Goal: Use online tool/utility: Use online tool/utility

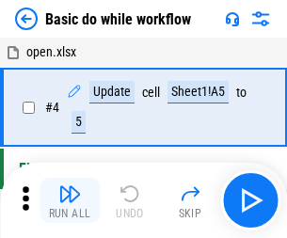
click at [70, 201] on img "button" at bounding box center [69, 194] width 23 height 23
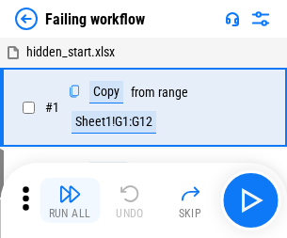
click at [70, 201] on img "button" at bounding box center [69, 194] width 23 height 23
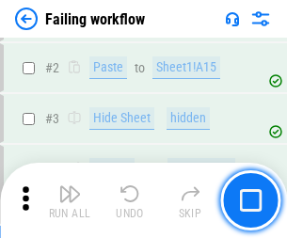
scroll to position [400, 0]
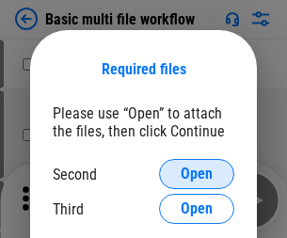
click at [197, 174] on span "Open" at bounding box center [197, 174] width 32 height 15
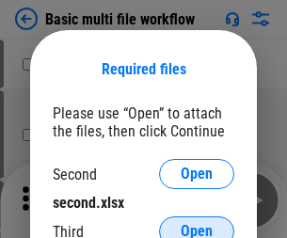
click at [197, 224] on span "Open" at bounding box center [197, 231] width 32 height 15
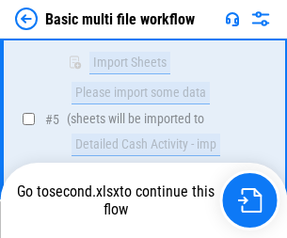
scroll to position [656, 0]
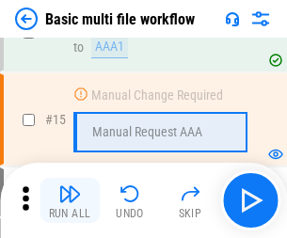
click at [70, 201] on img "button" at bounding box center [69, 194] width 23 height 23
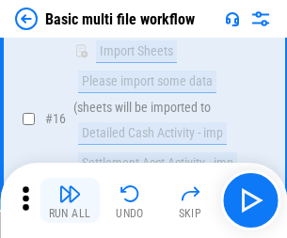
click at [70, 201] on img "button" at bounding box center [69, 194] width 23 height 23
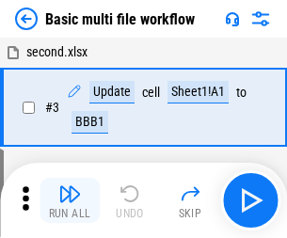
click at [70, 201] on img "button" at bounding box center [69, 194] width 23 height 23
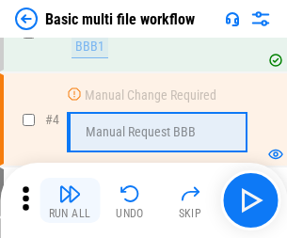
click at [70, 201] on img "button" at bounding box center [69, 194] width 23 height 23
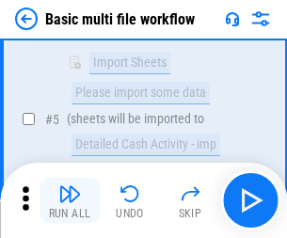
click at [70, 201] on img "button" at bounding box center [69, 194] width 23 height 23
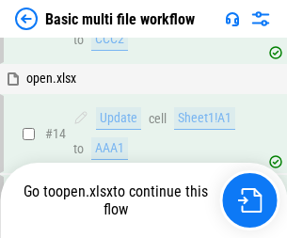
scroll to position [1122, 0]
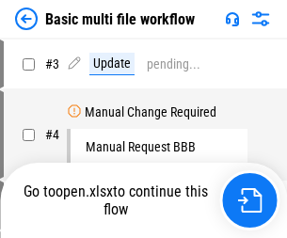
scroll to position [76, 0]
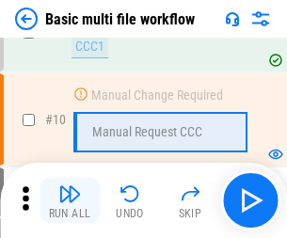
click at [70, 201] on img "button" at bounding box center [69, 194] width 23 height 23
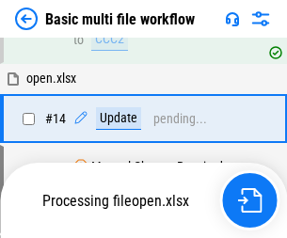
scroll to position [986, 0]
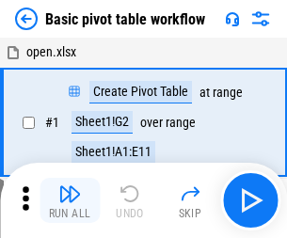
click at [70, 201] on img "button" at bounding box center [69, 194] width 23 height 23
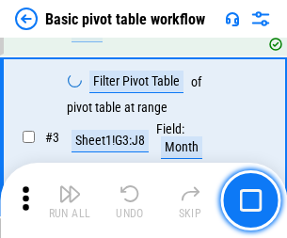
scroll to position [451, 0]
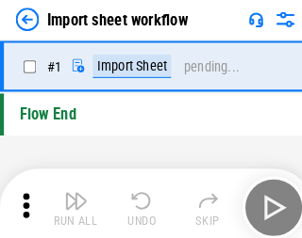
click at [70, 201] on img "button" at bounding box center [73, 194] width 23 height 23
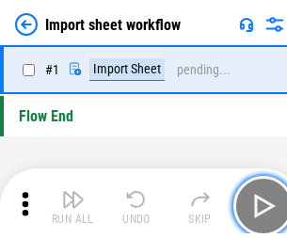
scroll to position [7, 0]
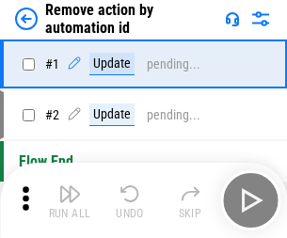
click at [70, 201] on img "button" at bounding box center [69, 194] width 23 height 23
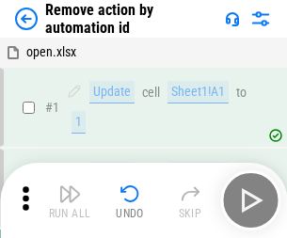
scroll to position [70, 0]
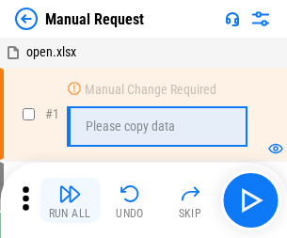
click at [70, 201] on img "button" at bounding box center [69, 194] width 23 height 23
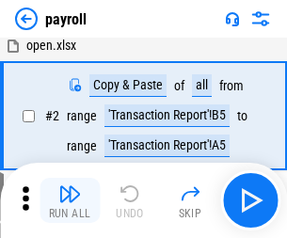
click at [70, 201] on img "button" at bounding box center [69, 194] width 23 height 23
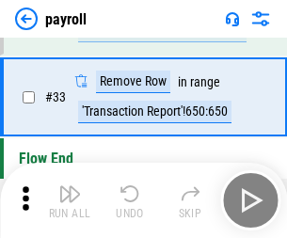
scroll to position [233, 0]
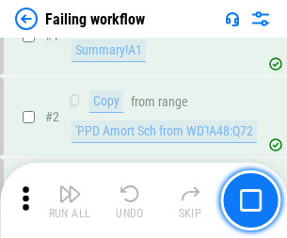
scroll to position [304, 0]
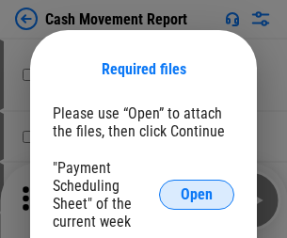
click at [197, 195] on span "Open" at bounding box center [197, 195] width 32 height 15
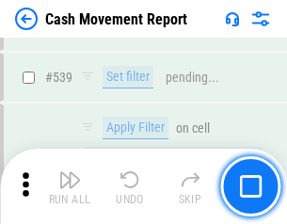
scroll to position [8366, 0]
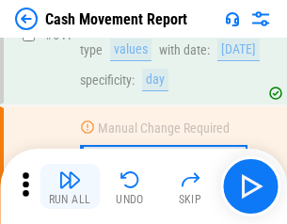
click at [70, 187] on img "button" at bounding box center [69, 180] width 23 height 23
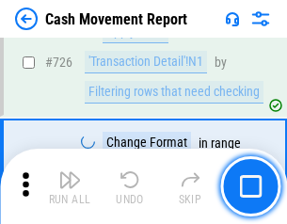
scroll to position [9834, 0]
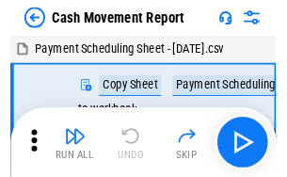
scroll to position [34, 0]
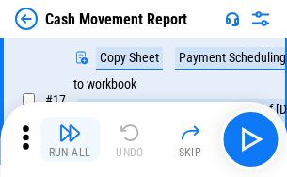
click at [70, 139] on img "button" at bounding box center [69, 133] width 23 height 23
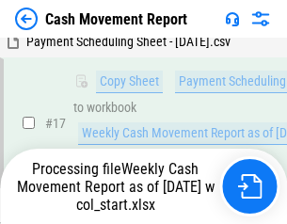
scroll to position [296, 0]
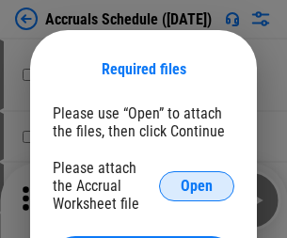
click at [197, 186] on span "Open" at bounding box center [197, 186] width 32 height 15
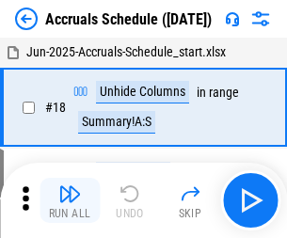
click at [70, 201] on img "button" at bounding box center [69, 194] width 23 height 23
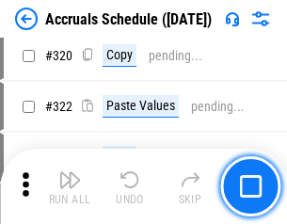
scroll to position [3506, 0]
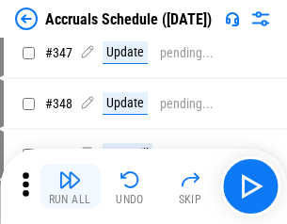
click at [70, 187] on img "button" at bounding box center [69, 180] width 23 height 23
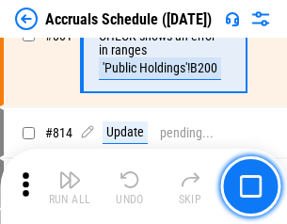
scroll to position [8318, 0]
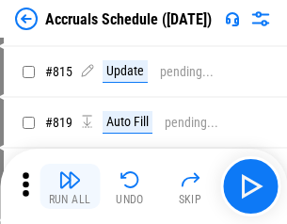
click at [70, 187] on img "button" at bounding box center [69, 180] width 23 height 23
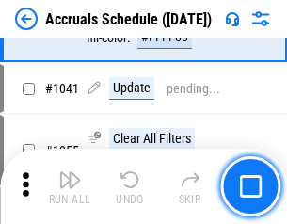
scroll to position [10685, 0]
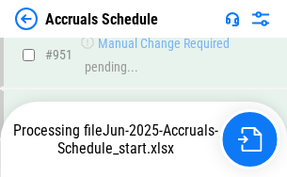
scroll to position [10164, 0]
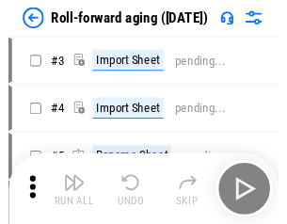
scroll to position [3, 0]
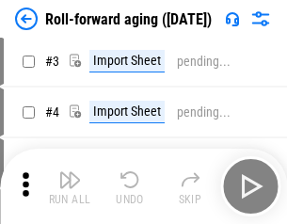
click at [70, 187] on img "button" at bounding box center [69, 180] width 23 height 23
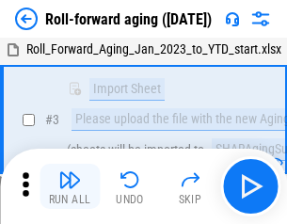
click at [70, 187] on img "button" at bounding box center [69, 180] width 23 height 23
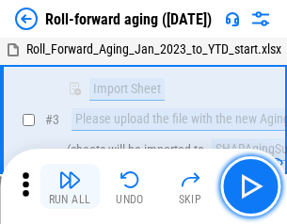
scroll to position [122, 0]
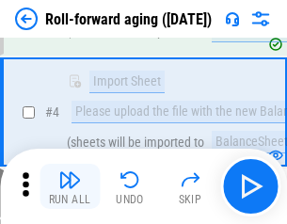
click at [70, 187] on img "button" at bounding box center [69, 180] width 23 height 23
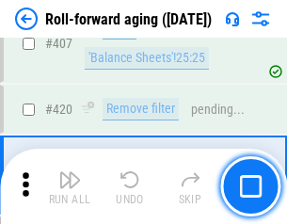
scroll to position [6536, 0]
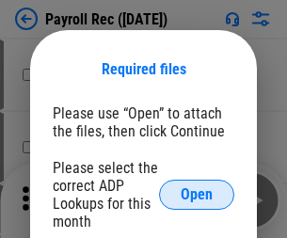
click at [197, 195] on span "Open" at bounding box center [197, 195] width 32 height 15
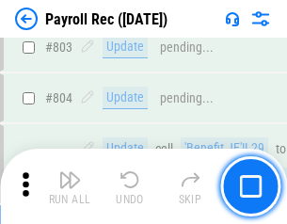
scroll to position [11975, 0]
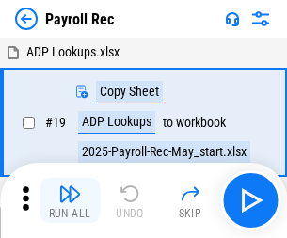
click at [70, 201] on img "button" at bounding box center [69, 194] width 23 height 23
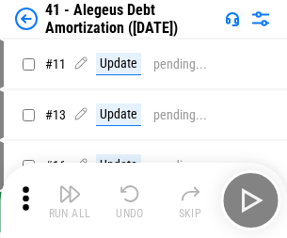
click at [70, 201] on img "button" at bounding box center [69, 194] width 23 height 23
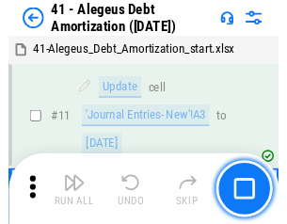
scroll to position [233, 0]
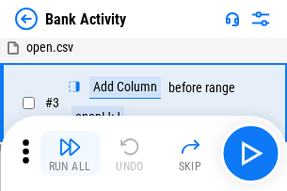
click at [70, 154] on img "button" at bounding box center [69, 147] width 23 height 23
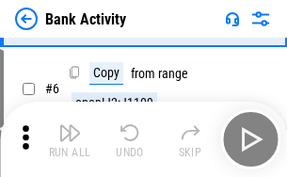
scroll to position [100, 0]
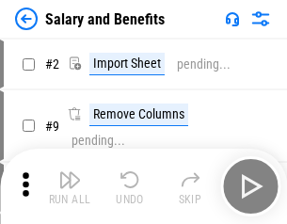
click at [70, 187] on img "button" at bounding box center [69, 180] width 23 height 23
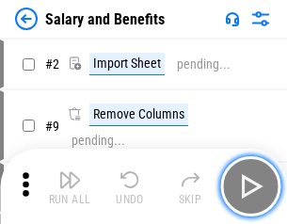
scroll to position [25, 0]
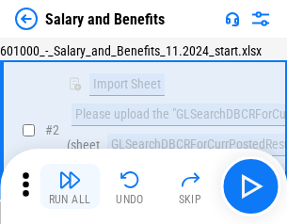
click at [70, 187] on img "button" at bounding box center [69, 180] width 23 height 23
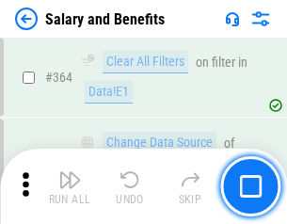
scroll to position [8876, 0]
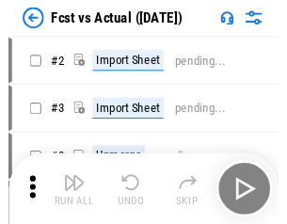
scroll to position [25, 0]
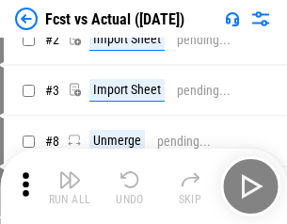
click at [70, 187] on img "button" at bounding box center [69, 180] width 23 height 23
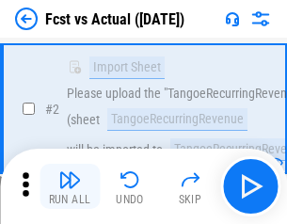
click at [70, 187] on img "button" at bounding box center [69, 180] width 23 height 23
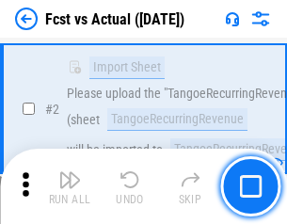
scroll to position [176, 0]
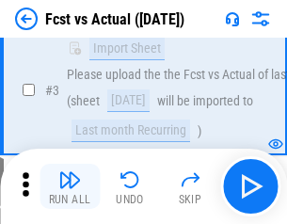
click at [70, 187] on img "button" at bounding box center [69, 180] width 23 height 23
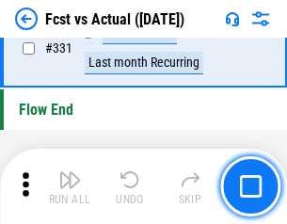
scroll to position [9023, 0]
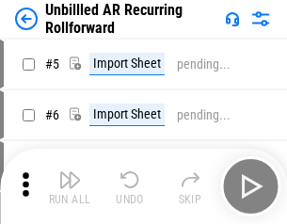
click at [70, 187] on img "button" at bounding box center [69, 180] width 23 height 23
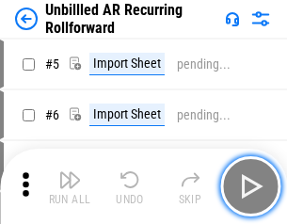
scroll to position [41, 0]
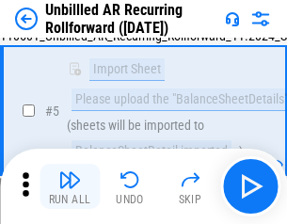
click at [70, 187] on img "button" at bounding box center [69, 180] width 23 height 23
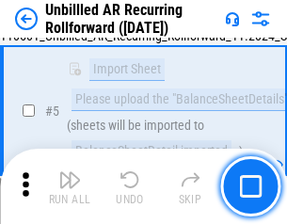
scroll to position [177, 0]
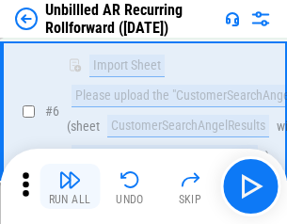
click at [70, 187] on img "button" at bounding box center [69, 180] width 23 height 23
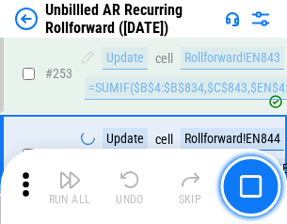
scroll to position [6402, 0]
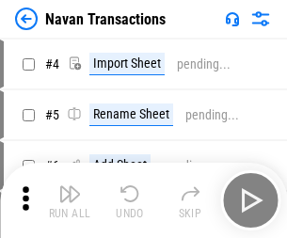
click at [70, 187] on img "button" at bounding box center [69, 194] width 23 height 23
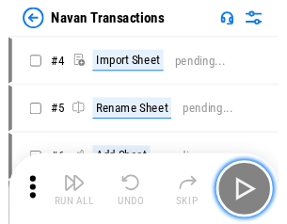
scroll to position [30, 0]
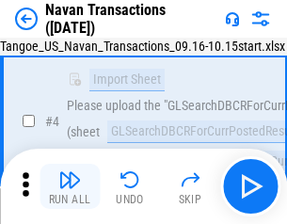
click at [70, 187] on img "button" at bounding box center [69, 180] width 23 height 23
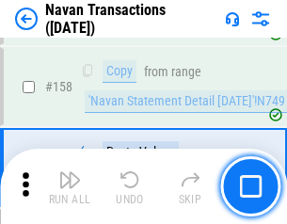
scroll to position [6111, 0]
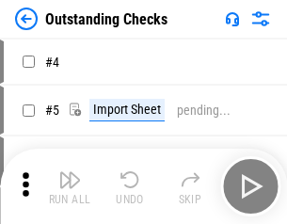
click at [70, 187] on img "button" at bounding box center [69, 180] width 23 height 23
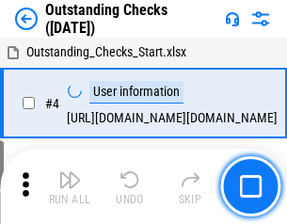
scroll to position [79, 0]
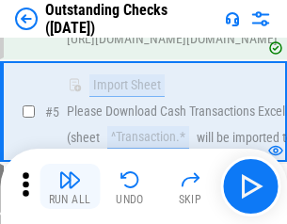
click at [70, 187] on img "button" at bounding box center [69, 180] width 23 height 23
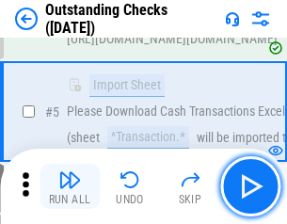
scroll to position [197, 0]
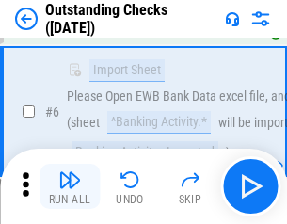
click at [70, 187] on img "button" at bounding box center [69, 180] width 23 height 23
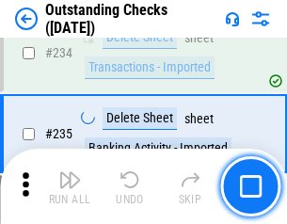
scroll to position [5724, 0]
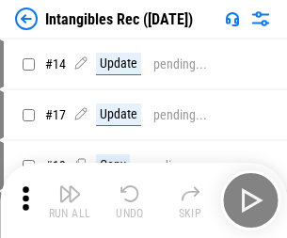
click at [70, 201] on img "button" at bounding box center [69, 194] width 23 height 23
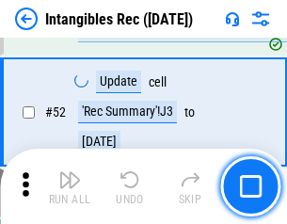
scroll to position [734, 0]
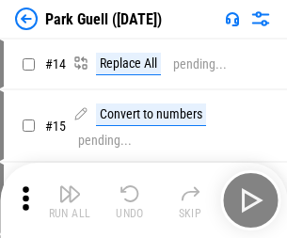
click at [70, 187] on img "button" at bounding box center [69, 194] width 23 height 23
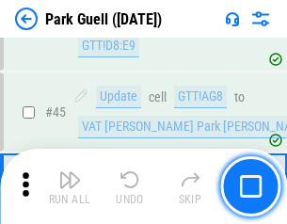
scroll to position [2357, 0]
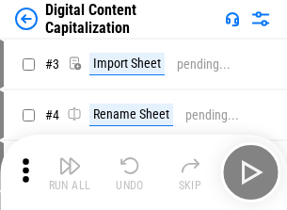
click at [70, 158] on img "button" at bounding box center [69, 166] width 23 height 23
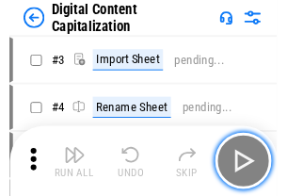
scroll to position [55, 0]
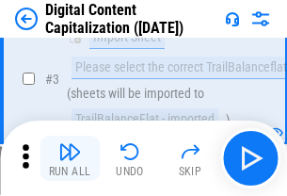
click at [70, 158] on img "button" at bounding box center [69, 151] width 23 height 23
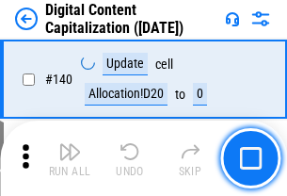
scroll to position [1999, 0]
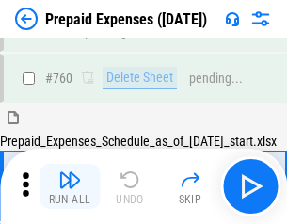
click at [70, 187] on img "button" at bounding box center [69, 180] width 23 height 23
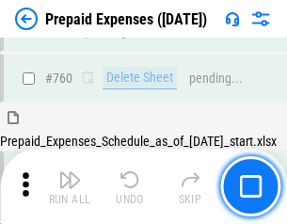
scroll to position [5224, 0]
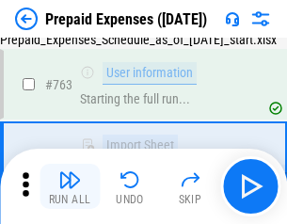
click at [70, 187] on img "button" at bounding box center [69, 180] width 23 height 23
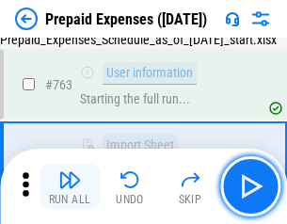
scroll to position [5336, 0]
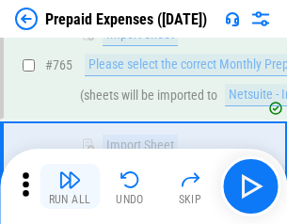
click at [70, 187] on img "button" at bounding box center [69, 180] width 23 height 23
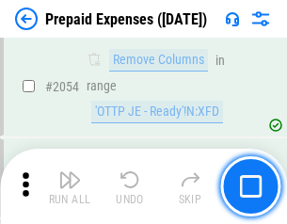
scroll to position [19703, 0]
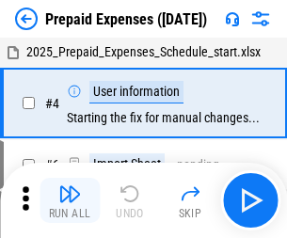
click at [70, 201] on img "button" at bounding box center [69, 194] width 23 height 23
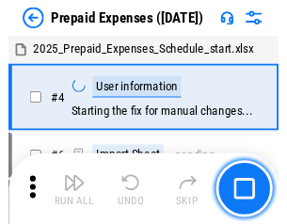
scroll to position [83, 0]
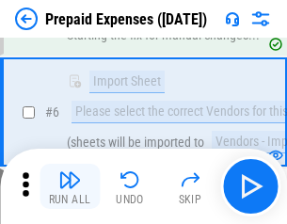
click at [70, 187] on img "button" at bounding box center [69, 180] width 23 height 23
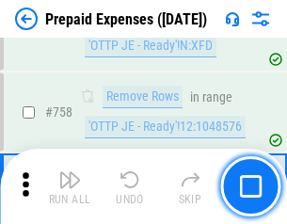
scroll to position [6716, 0]
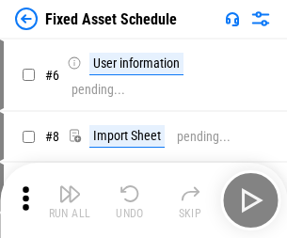
click at [70, 201] on img "button" at bounding box center [69, 194] width 23 height 23
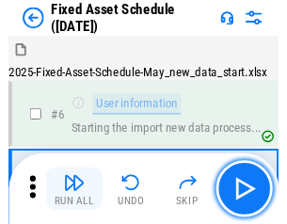
scroll to position [102, 0]
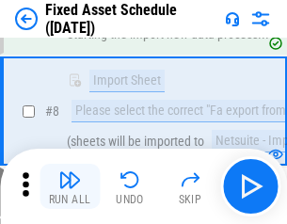
click at [70, 187] on img "button" at bounding box center [69, 180] width 23 height 23
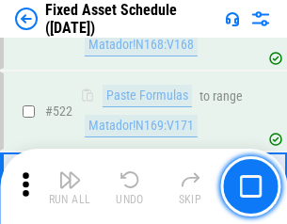
scroll to position [6551, 0]
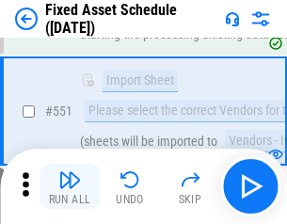
click at [70, 187] on img "button" at bounding box center [69, 180] width 23 height 23
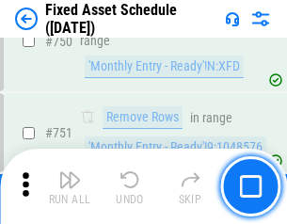
scroll to position [9189, 0]
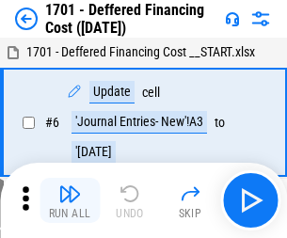
click at [70, 201] on img "button" at bounding box center [69, 194] width 23 height 23
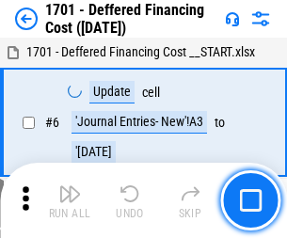
scroll to position [226, 0]
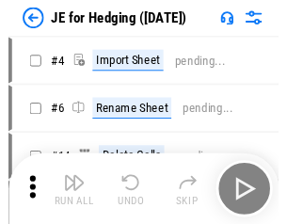
scroll to position [3, 0]
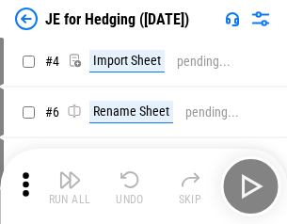
click at [70, 187] on img "button" at bounding box center [69, 180] width 23 height 23
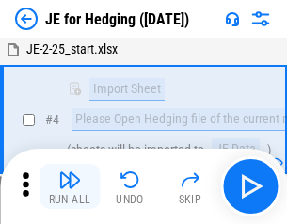
click at [70, 187] on img "button" at bounding box center [69, 180] width 23 height 23
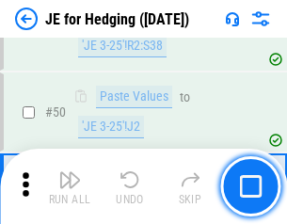
scroll to position [1221, 0]
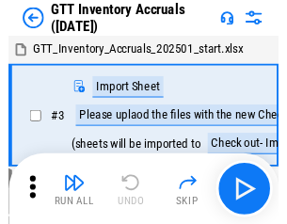
scroll to position [3, 0]
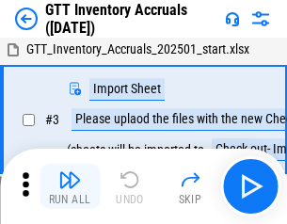
click at [70, 187] on img "button" at bounding box center [69, 180] width 23 height 23
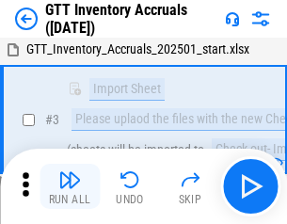
click at [70, 187] on img "button" at bounding box center [69, 180] width 23 height 23
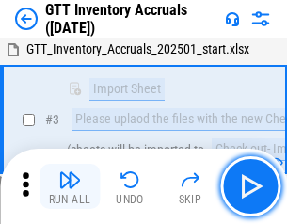
scroll to position [122, 0]
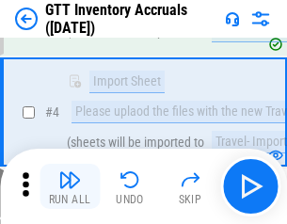
click at [70, 187] on img "button" at bounding box center [69, 180] width 23 height 23
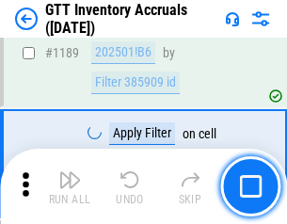
scroll to position [15392, 0]
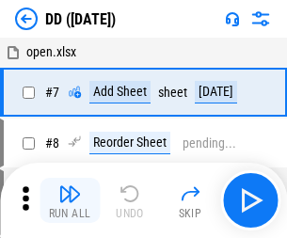
click at [70, 201] on img "button" at bounding box center [69, 194] width 23 height 23
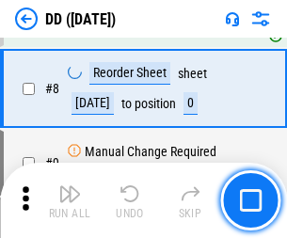
scroll to position [182, 0]
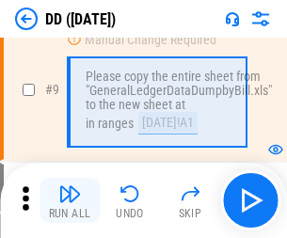
click at [70, 201] on img "button" at bounding box center [69, 194] width 23 height 23
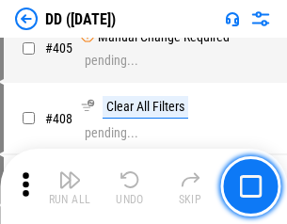
scroll to position [8434, 0]
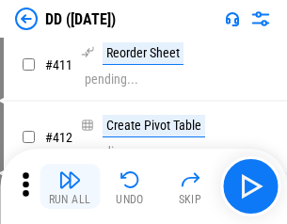
click at [70, 187] on img "button" at bounding box center [69, 180] width 23 height 23
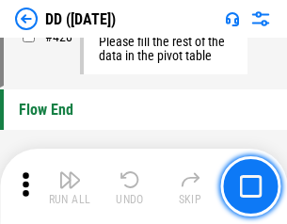
scroll to position [9022, 0]
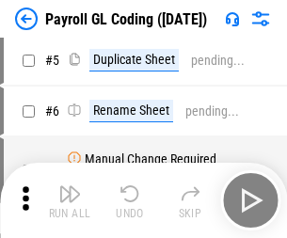
click at [70, 201] on img "button" at bounding box center [69, 194] width 23 height 23
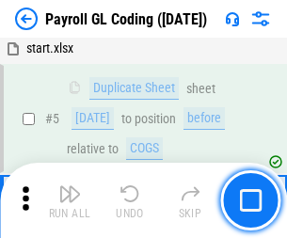
scroll to position [226, 0]
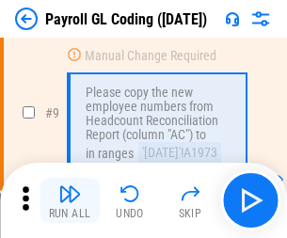
click at [70, 201] on img "button" at bounding box center [69, 194] width 23 height 23
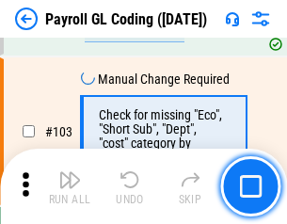
scroll to position [4422, 0]
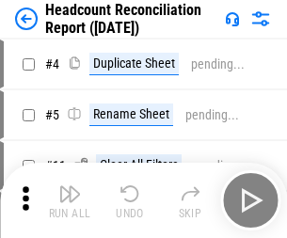
click at [70, 201] on img "button" at bounding box center [69, 194] width 23 height 23
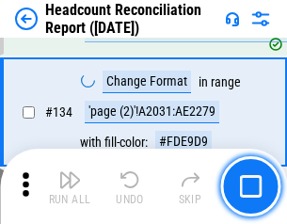
scroll to position [2266, 0]
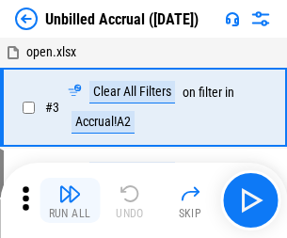
click at [70, 201] on img "button" at bounding box center [69, 194] width 23 height 23
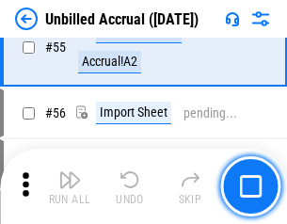
scroll to position [1968, 0]
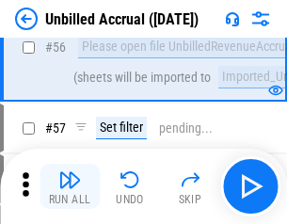
click at [70, 187] on img "button" at bounding box center [69, 180] width 23 height 23
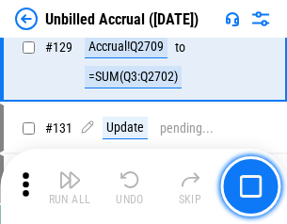
scroll to position [5614, 0]
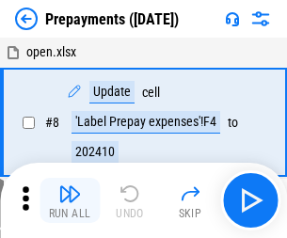
click at [70, 201] on img "button" at bounding box center [69, 194] width 23 height 23
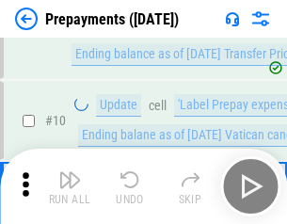
scroll to position [118, 0]
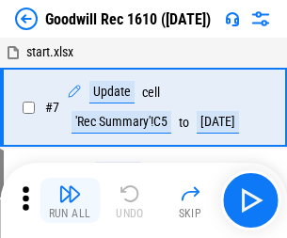
click at [70, 201] on img "button" at bounding box center [69, 194] width 23 height 23
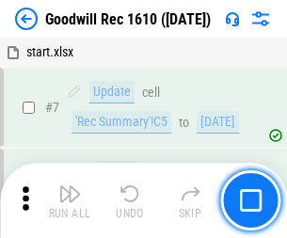
scroll to position [322, 0]
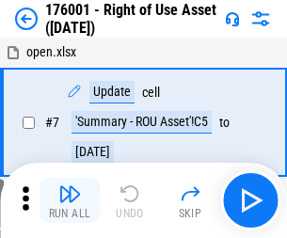
click at [70, 201] on img "button" at bounding box center [69, 194] width 23 height 23
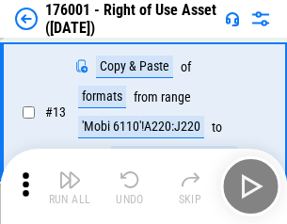
scroll to position [122, 0]
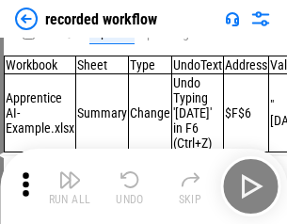
click at [70, 187] on img "button" at bounding box center [69, 180] width 23 height 23
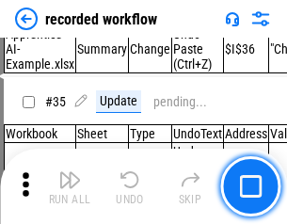
scroll to position [5892, 0]
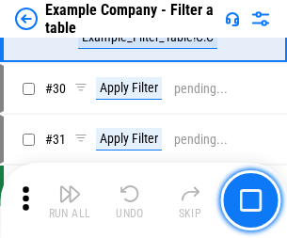
scroll to position [1725, 0]
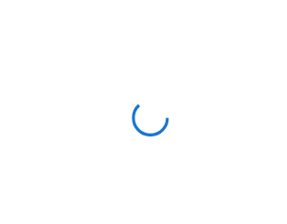
scroll to position [29, 0]
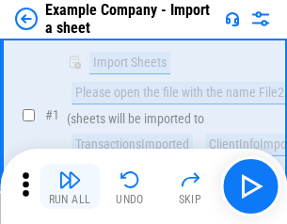
click at [70, 187] on img "button" at bounding box center [69, 180] width 23 height 23
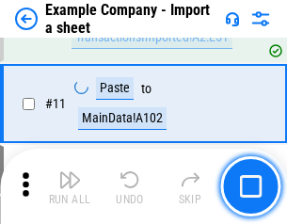
scroll to position [417, 0]
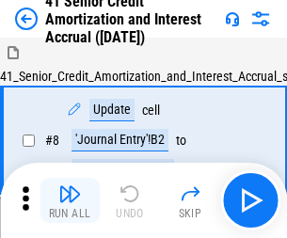
click at [70, 187] on img "button" at bounding box center [69, 194] width 23 height 23
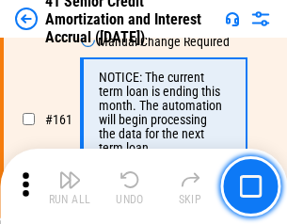
click at [70, 187] on img "button" at bounding box center [69, 180] width 23 height 23
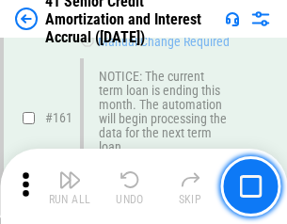
scroll to position [2016, 0]
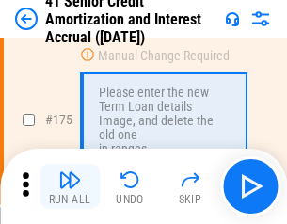
click at [70, 187] on img "button" at bounding box center [69, 180] width 23 height 23
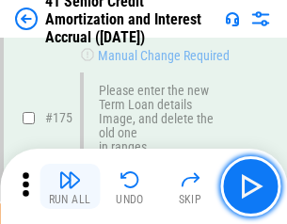
scroll to position [2207, 0]
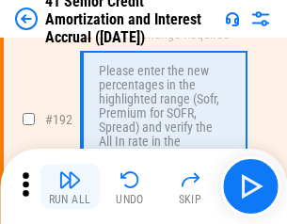
click at [70, 187] on img "button" at bounding box center [69, 180] width 23 height 23
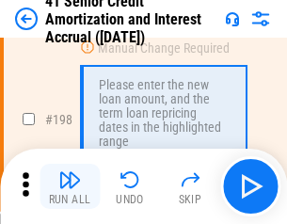
click at [70, 187] on img "button" at bounding box center [69, 180] width 23 height 23
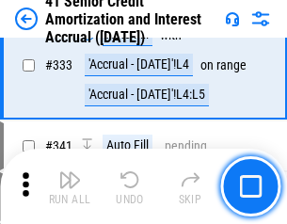
scroll to position [4815, 0]
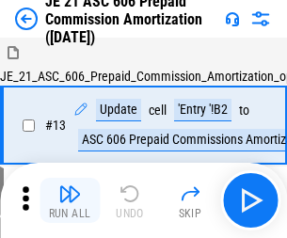
click at [70, 187] on img "button" at bounding box center [69, 194] width 23 height 23
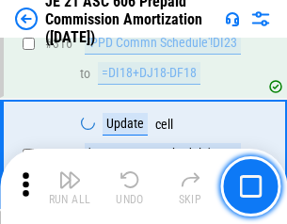
scroll to position [3519, 0]
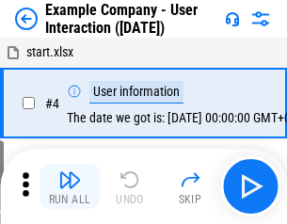
click at [70, 187] on img "button" at bounding box center [69, 180] width 23 height 23
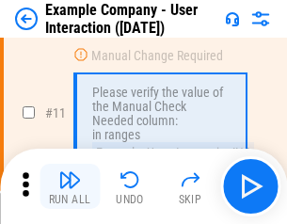
click at [70, 187] on img "button" at bounding box center [69, 180] width 23 height 23
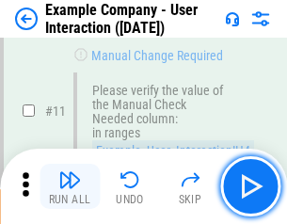
scroll to position [408, 0]
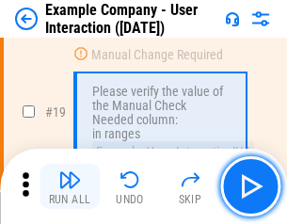
click at [70, 187] on img "button" at bounding box center [69, 180] width 23 height 23
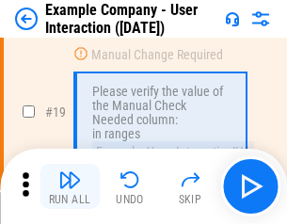
click at [70, 187] on img "button" at bounding box center [69, 180] width 23 height 23
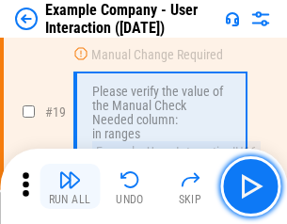
click at [70, 187] on img "button" at bounding box center [69, 180] width 23 height 23
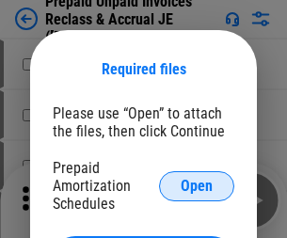
click at [197, 186] on span "Open" at bounding box center [197, 186] width 32 height 15
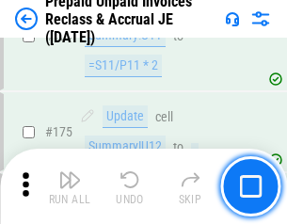
scroll to position [2545, 0]
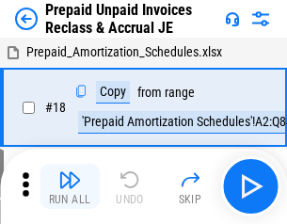
click at [70, 187] on img "button" at bounding box center [69, 180] width 23 height 23
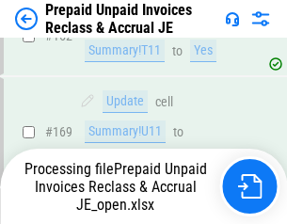
scroll to position [2545, 0]
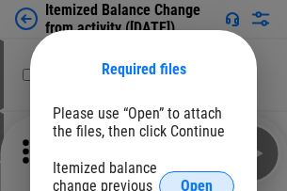
click at [197, 179] on span "Open" at bounding box center [197, 186] width 32 height 15
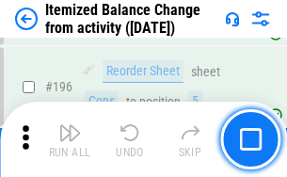
scroll to position [3628, 0]
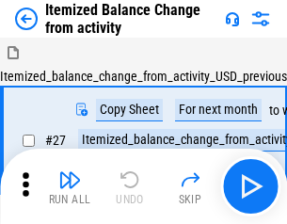
scroll to position [29, 0]
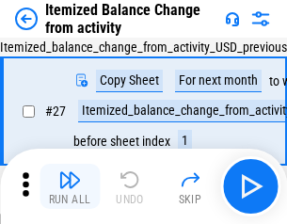
click at [70, 187] on img "button" at bounding box center [69, 180] width 23 height 23
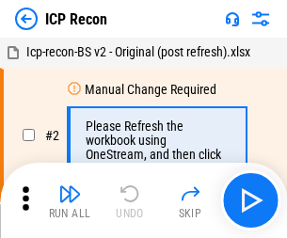
scroll to position [8, 0]
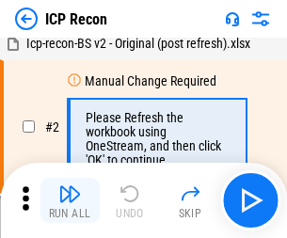
click at [70, 201] on img "button" at bounding box center [69, 194] width 23 height 23
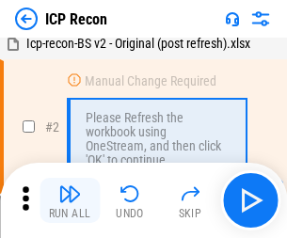
click at [70, 201] on img "button" at bounding box center [69, 194] width 23 height 23
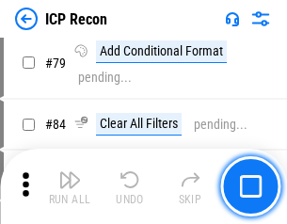
scroll to position [1847, 0]
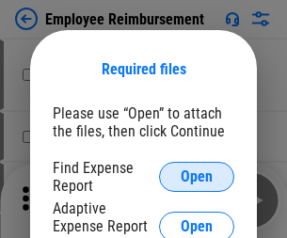
click at [197, 177] on span "Open" at bounding box center [197, 177] width 32 height 15
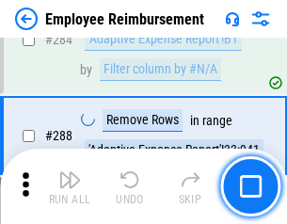
scroll to position [5123, 0]
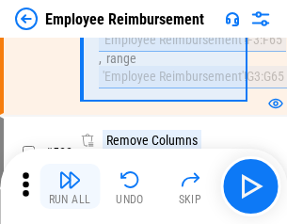
click at [70, 187] on img "button" at bounding box center [69, 180] width 23 height 23
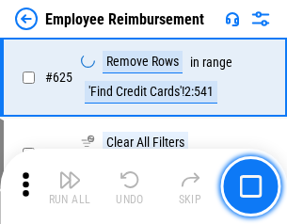
scroll to position [11286, 0]
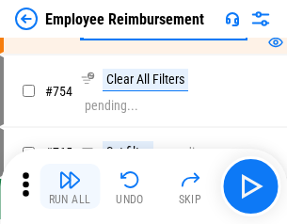
click at [70, 187] on img "button" at bounding box center [69, 180] width 23 height 23
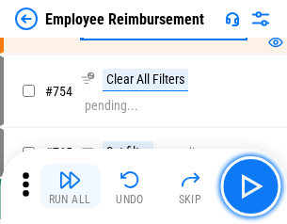
click at [70, 187] on img "button" at bounding box center [69, 180] width 23 height 23
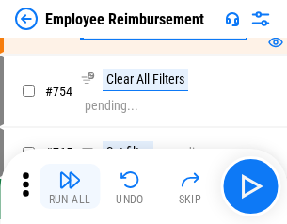
click at [70, 187] on img "button" at bounding box center [69, 180] width 23 height 23
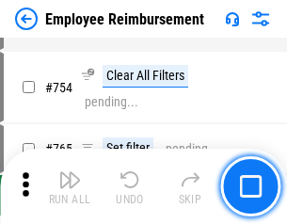
scroll to position [13224, 0]
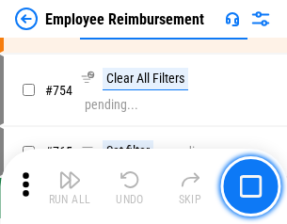
click at [70, 187] on img "button" at bounding box center [69, 180] width 23 height 23
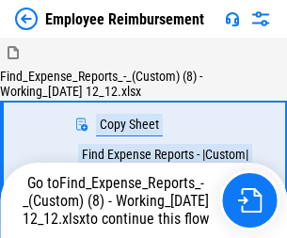
scroll to position [64, 0]
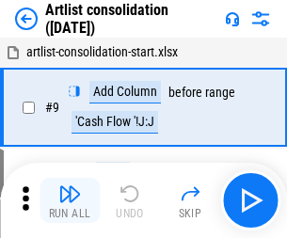
click at [70, 201] on img "button" at bounding box center [69, 194] width 23 height 23
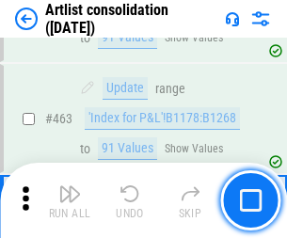
scroll to position [8253, 0]
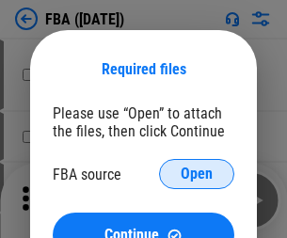
click at [197, 174] on span "Open" at bounding box center [197, 174] width 32 height 15
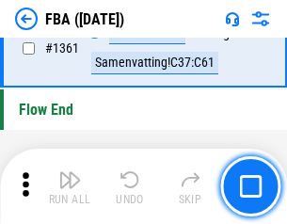
scroll to position [20243, 0]
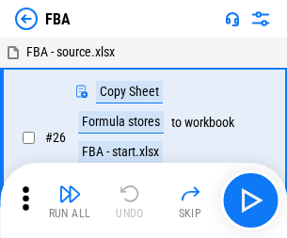
scroll to position [19, 0]
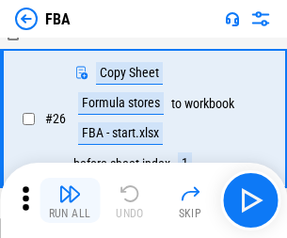
click at [70, 201] on img "button" at bounding box center [69, 194] width 23 height 23
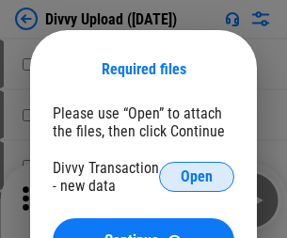
click at [197, 177] on span "Open" at bounding box center [197, 177] width 32 height 15
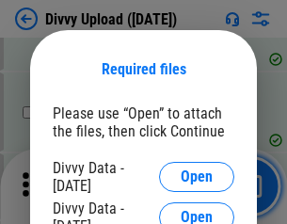
scroll to position [1952, 0]
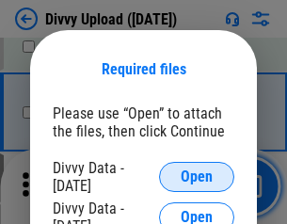
click at [197, 177] on span "Open" at bounding box center [197, 177] width 32 height 15
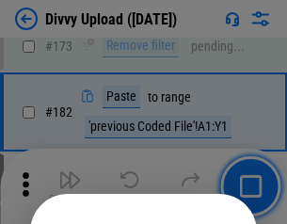
scroll to position [2116, 0]
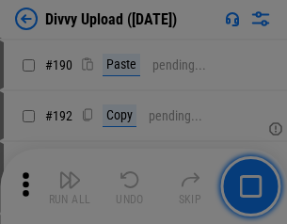
scroll to position [2379, 0]
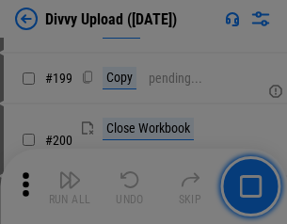
scroll to position [2741, 0]
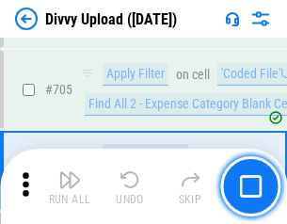
scroll to position [12894, 0]
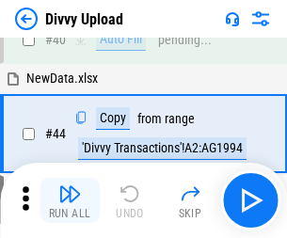
click at [70, 201] on img "button" at bounding box center [69, 194] width 23 height 23
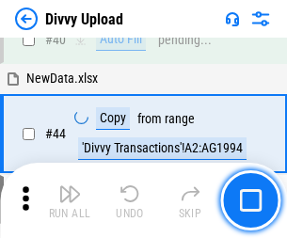
scroll to position [207, 0]
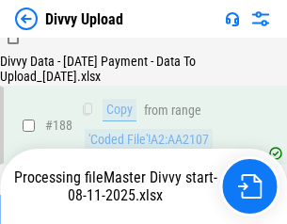
scroll to position [2219, 0]
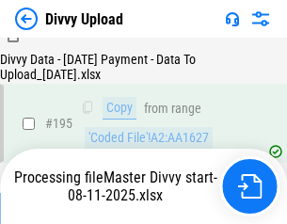
scroll to position [2634, 0]
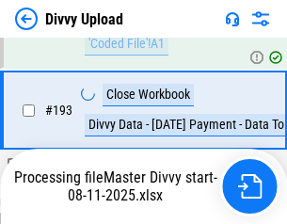
scroll to position [2634, 0]
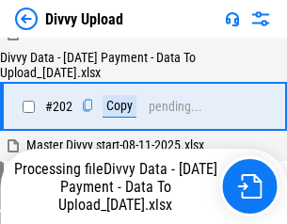
scroll to position [3050, 0]
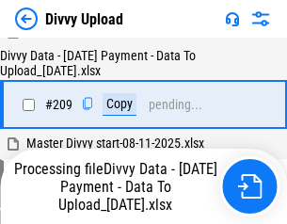
scroll to position [3466, 0]
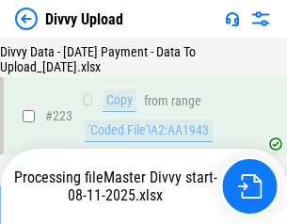
scroll to position [4297, 0]
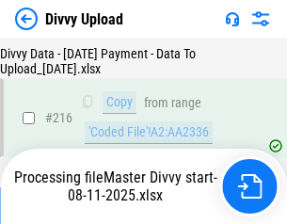
scroll to position [3896, 0]
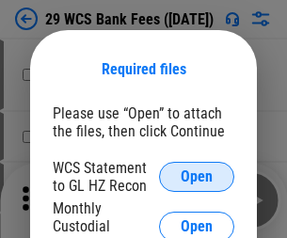
click at [197, 177] on span "Open" at bounding box center [197, 177] width 32 height 15
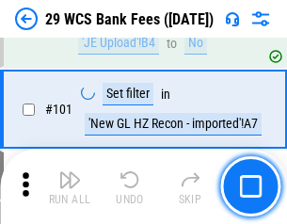
scroll to position [1837, 0]
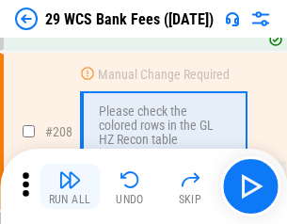
click at [70, 187] on img "button" at bounding box center [69, 180] width 23 height 23
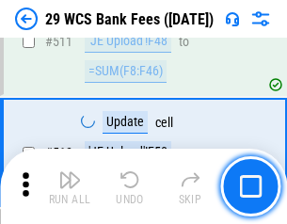
scroll to position [9483, 0]
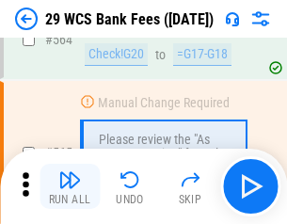
click at [70, 187] on img "button" at bounding box center [69, 180] width 23 height 23
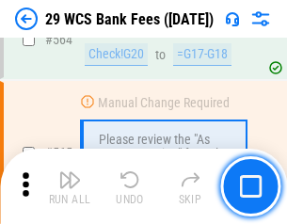
scroll to position [10194, 0]
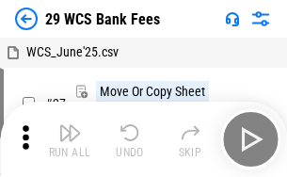
scroll to position [34, 0]
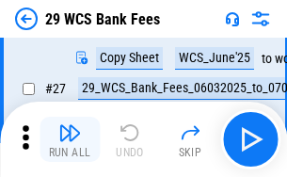
click at [70, 139] on img "button" at bounding box center [69, 133] width 23 height 23
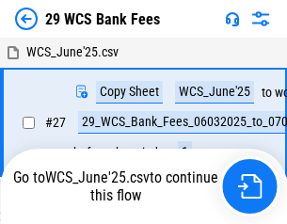
scroll to position [10, 0]
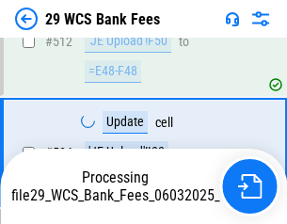
scroll to position [10063, 0]
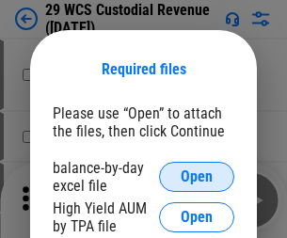
click at [197, 177] on span "Open" at bounding box center [197, 177] width 32 height 15
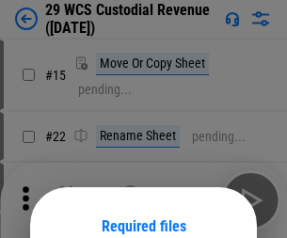
scroll to position [157, 0]
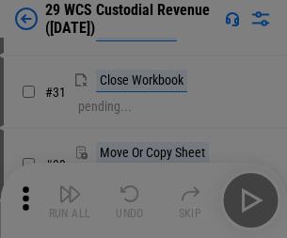
scroll to position [404, 0]
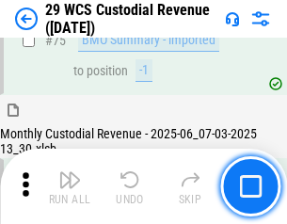
scroll to position [1969, 0]
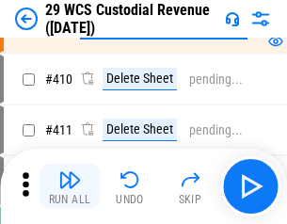
click at [70, 187] on img "button" at bounding box center [69, 180] width 23 height 23
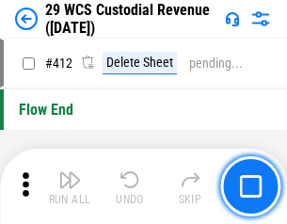
scroll to position [9002, 0]
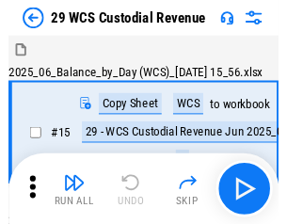
scroll to position [45, 0]
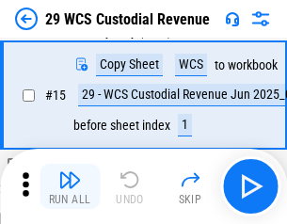
click at [70, 187] on img "button" at bounding box center [69, 180] width 23 height 23
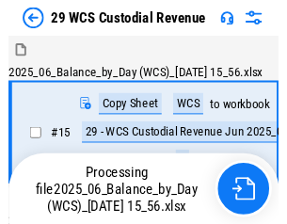
scroll to position [35, 0]
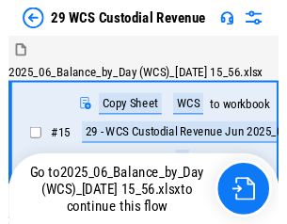
scroll to position [35, 0]
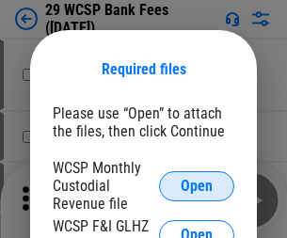
click at [197, 186] on span "Open" at bounding box center [197, 186] width 32 height 15
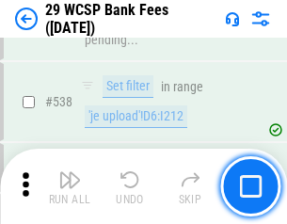
scroll to position [7242, 0]
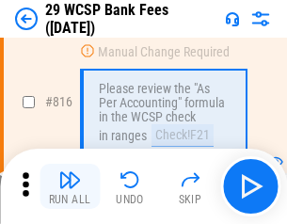
click at [70, 187] on img "button" at bounding box center [69, 180] width 23 height 23
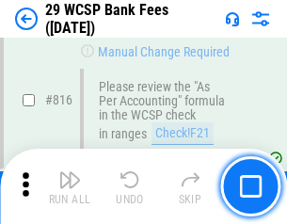
scroll to position [11353, 0]
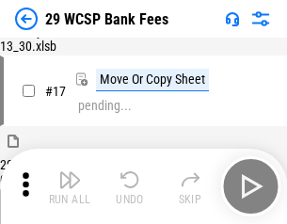
click at [70, 187] on img "button" at bounding box center [69, 180] width 23 height 23
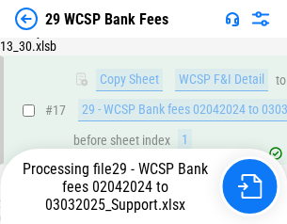
scroll to position [331, 0]
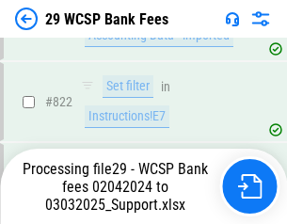
scroll to position [11938, 0]
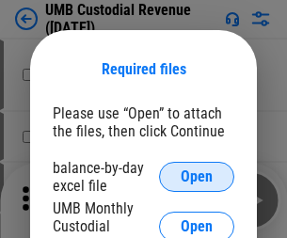
click at [197, 177] on span "Open" at bounding box center [197, 177] width 32 height 15
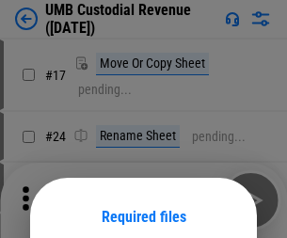
scroll to position [148, 0]
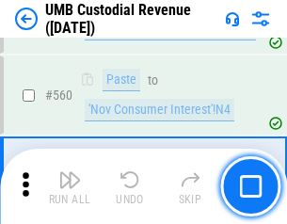
scroll to position [8637, 0]
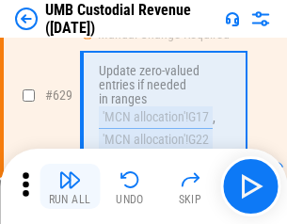
click at [70, 187] on img "button" at bounding box center [69, 180] width 23 height 23
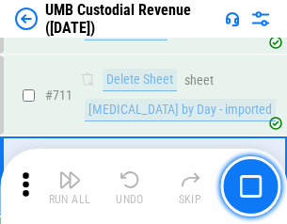
scroll to position [11474, 0]
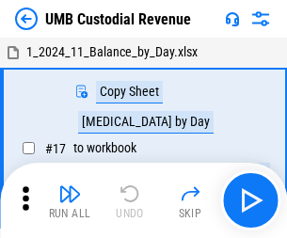
scroll to position [14, 0]
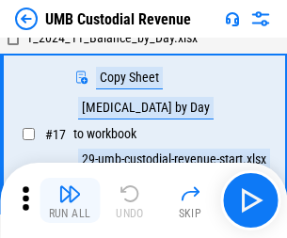
click at [70, 201] on img "button" at bounding box center [69, 194] width 23 height 23
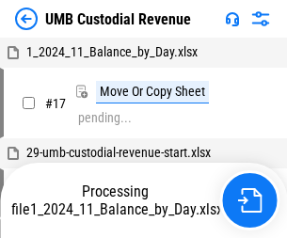
scroll to position [14, 0]
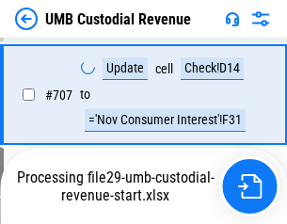
scroll to position [11350, 0]
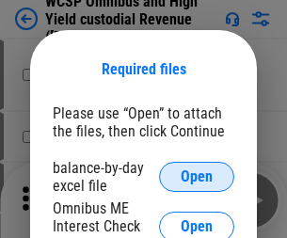
click at [197, 177] on span "Open" at bounding box center [197, 177] width 32 height 15
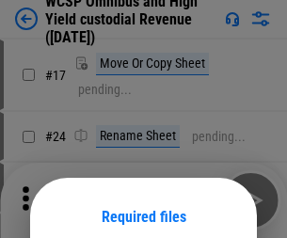
scroll to position [148, 0]
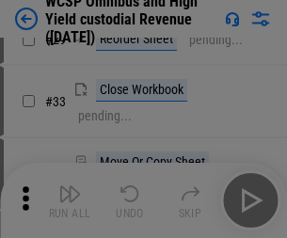
scroll to position [431, 0]
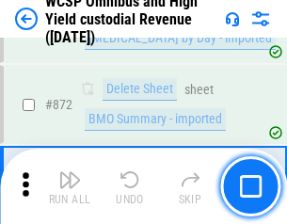
scroll to position [15953, 0]
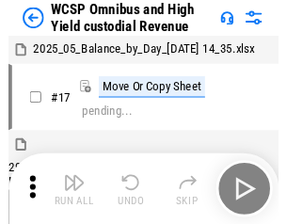
scroll to position [10, 0]
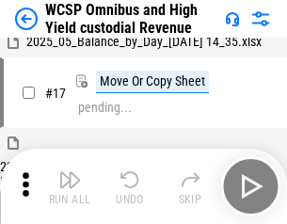
click at [70, 187] on img "button" at bounding box center [69, 180] width 23 height 23
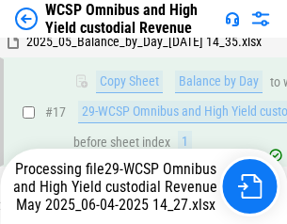
scroll to position [392, 0]
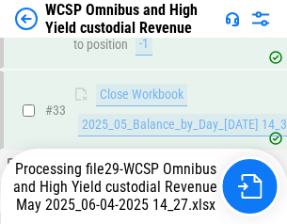
scroll to position [933, 0]
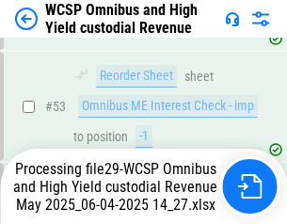
scroll to position [1378, 0]
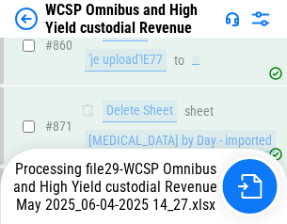
scroll to position [15909, 0]
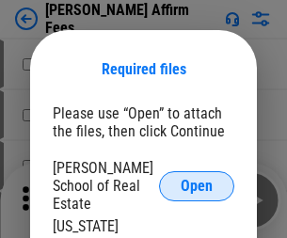
click at [197, 179] on span "Open" at bounding box center [197, 186] width 32 height 15
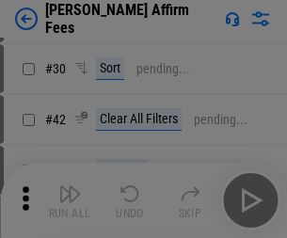
scroll to position [384, 0]
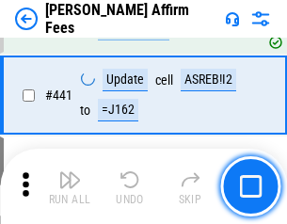
scroll to position [4336, 0]
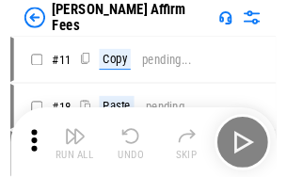
scroll to position [19, 0]
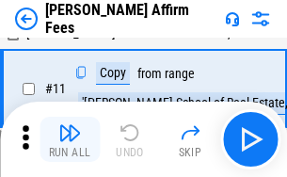
click at [70, 139] on img "button" at bounding box center [69, 133] width 23 height 23
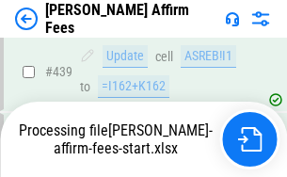
scroll to position [4943, 0]
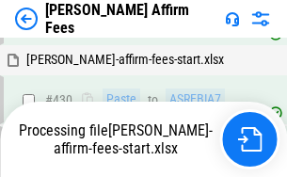
scroll to position [4359, 0]
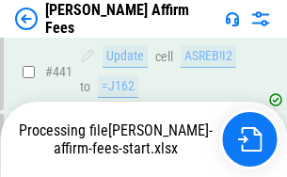
scroll to position [4943, 0]
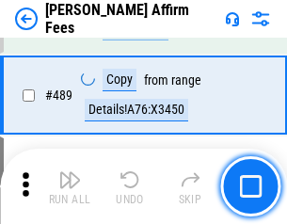
scroll to position [4920, 0]
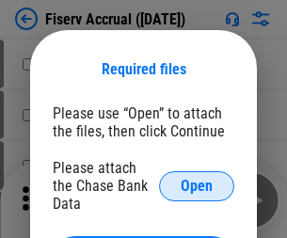
click at [197, 179] on span "Open" at bounding box center [197, 186] width 32 height 15
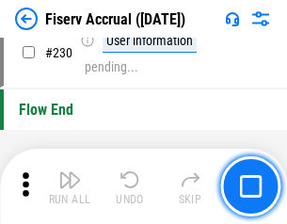
scroll to position [5973, 0]
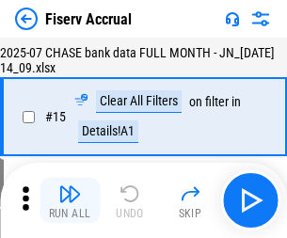
click at [70, 201] on img "button" at bounding box center [69, 194] width 23 height 23
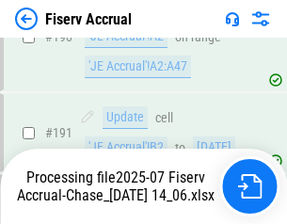
scroll to position [4956, 0]
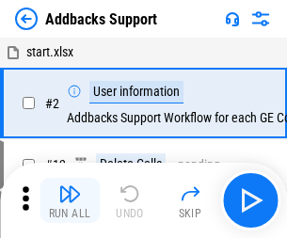
click at [70, 187] on img "button" at bounding box center [69, 194] width 23 height 23
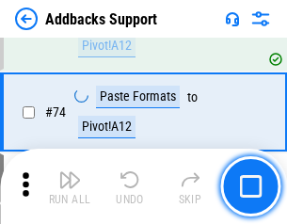
scroll to position [1372, 0]
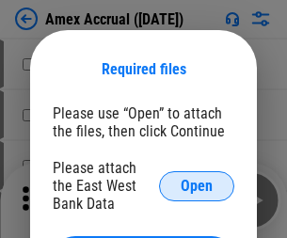
click at [197, 186] on span "Open" at bounding box center [197, 186] width 32 height 15
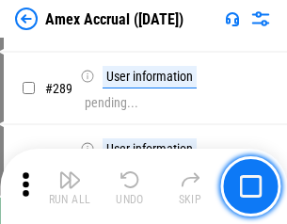
scroll to position [5161, 0]
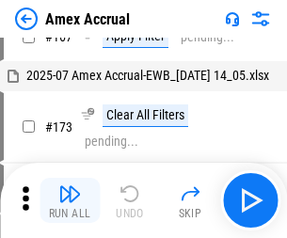
click at [70, 201] on img "button" at bounding box center [69, 194] width 23 height 23
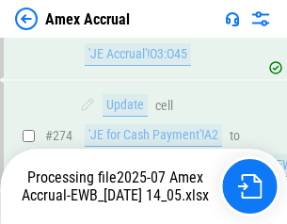
scroll to position [5617, 0]
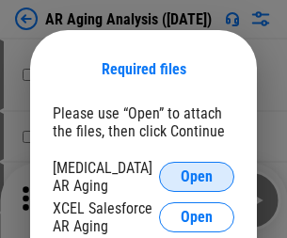
click at [197, 174] on span "Open" at bounding box center [197, 177] width 32 height 15
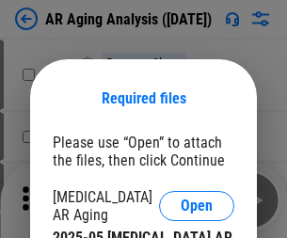
scroll to position [29, 0]
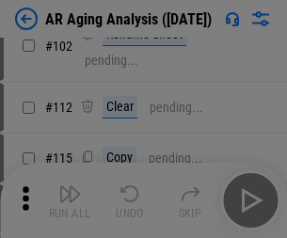
scroll to position [259, 0]
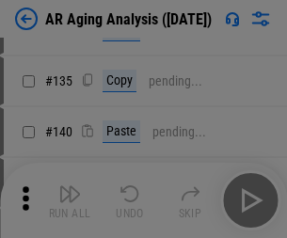
scroll to position [567, 0]
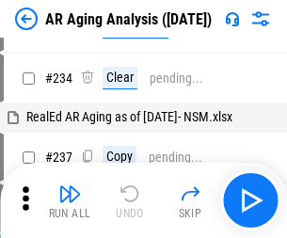
scroll to position [19, 0]
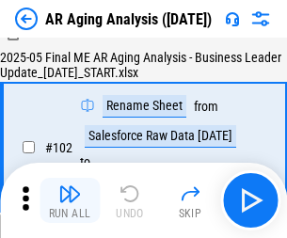
click at [70, 201] on img "button" at bounding box center [69, 194] width 23 height 23
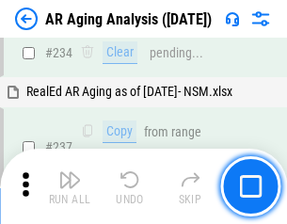
scroll to position [2922, 0]
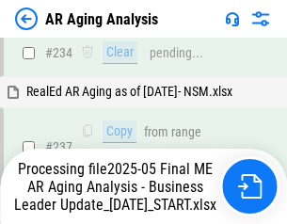
scroll to position [2978, 0]
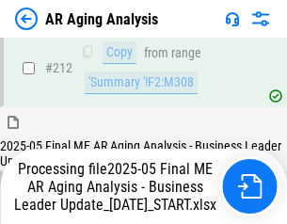
scroll to position [2900, 0]
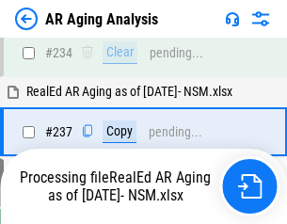
scroll to position [2978, 0]
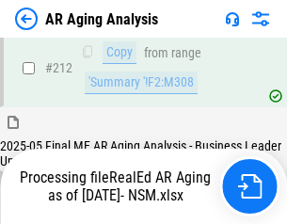
scroll to position [2834, 0]
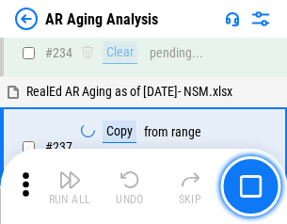
scroll to position [2900, 0]
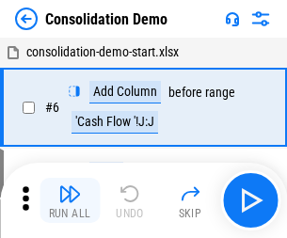
click at [70, 201] on img "button" at bounding box center [69, 194] width 23 height 23
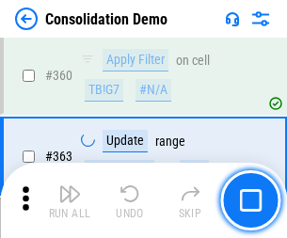
scroll to position [6318, 0]
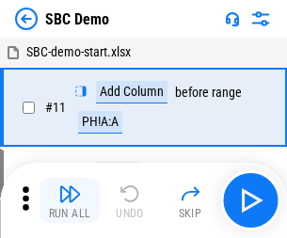
click at [70, 201] on img "button" at bounding box center [69, 194] width 23 height 23
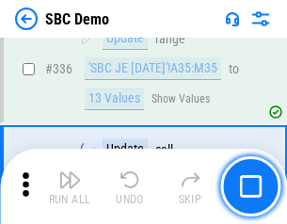
scroll to position [4959, 0]
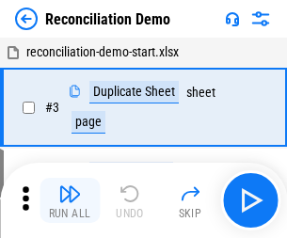
click at [70, 201] on img "button" at bounding box center [69, 194] width 23 height 23
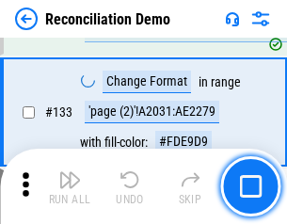
scroll to position [2238, 0]
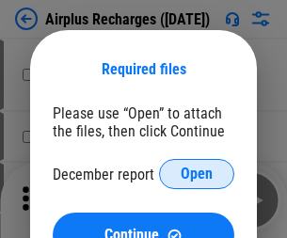
click at [197, 174] on span "Open" at bounding box center [197, 174] width 32 height 15
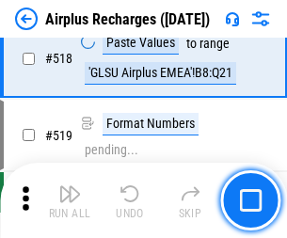
scroll to position [8111, 0]
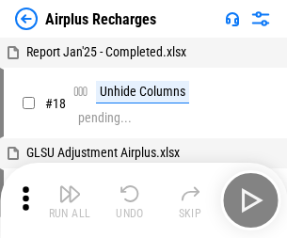
click at [70, 201] on img "button" at bounding box center [69, 194] width 23 height 23
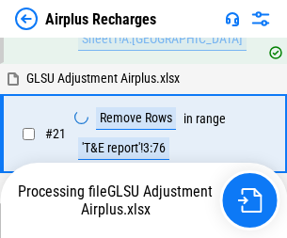
scroll to position [192, 0]
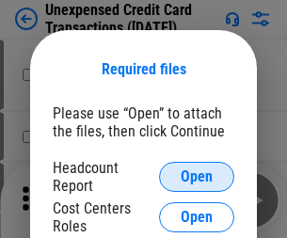
click at [197, 177] on span "Open" at bounding box center [197, 177] width 32 height 15
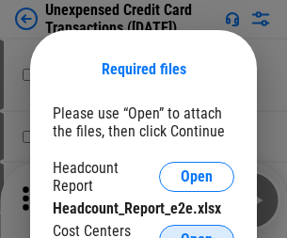
click at [197, 233] on span "Open" at bounding box center [197, 240] width 32 height 15
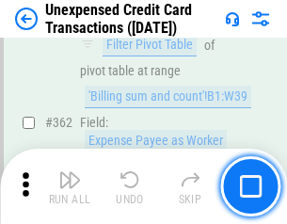
scroll to position [4847, 0]
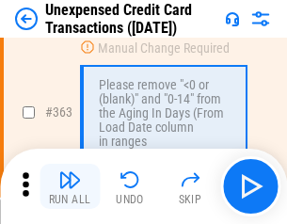
click at [70, 187] on img "button" at bounding box center [69, 180] width 23 height 23
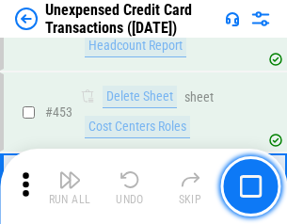
scroll to position [6429, 0]
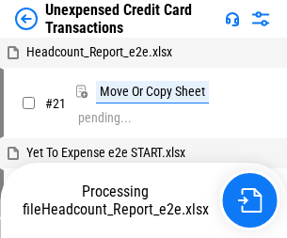
scroll to position [29, 0]
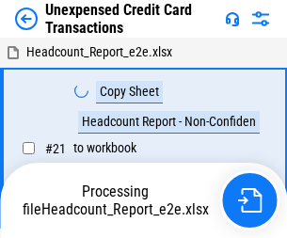
scroll to position [29, 0]
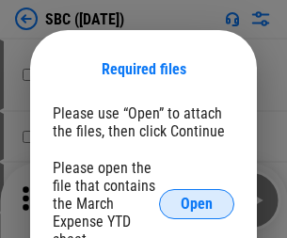
click at [197, 204] on span "Open" at bounding box center [197, 204] width 32 height 15
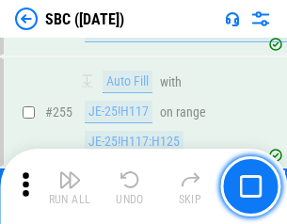
scroll to position [3683, 0]
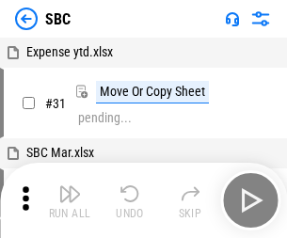
scroll to position [19, 0]
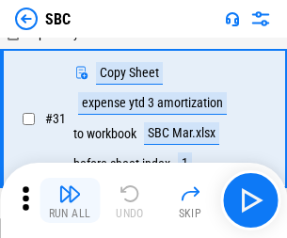
click at [70, 201] on img "button" at bounding box center [69, 194] width 23 height 23
